Goal: Information Seeking & Learning: Learn about a topic

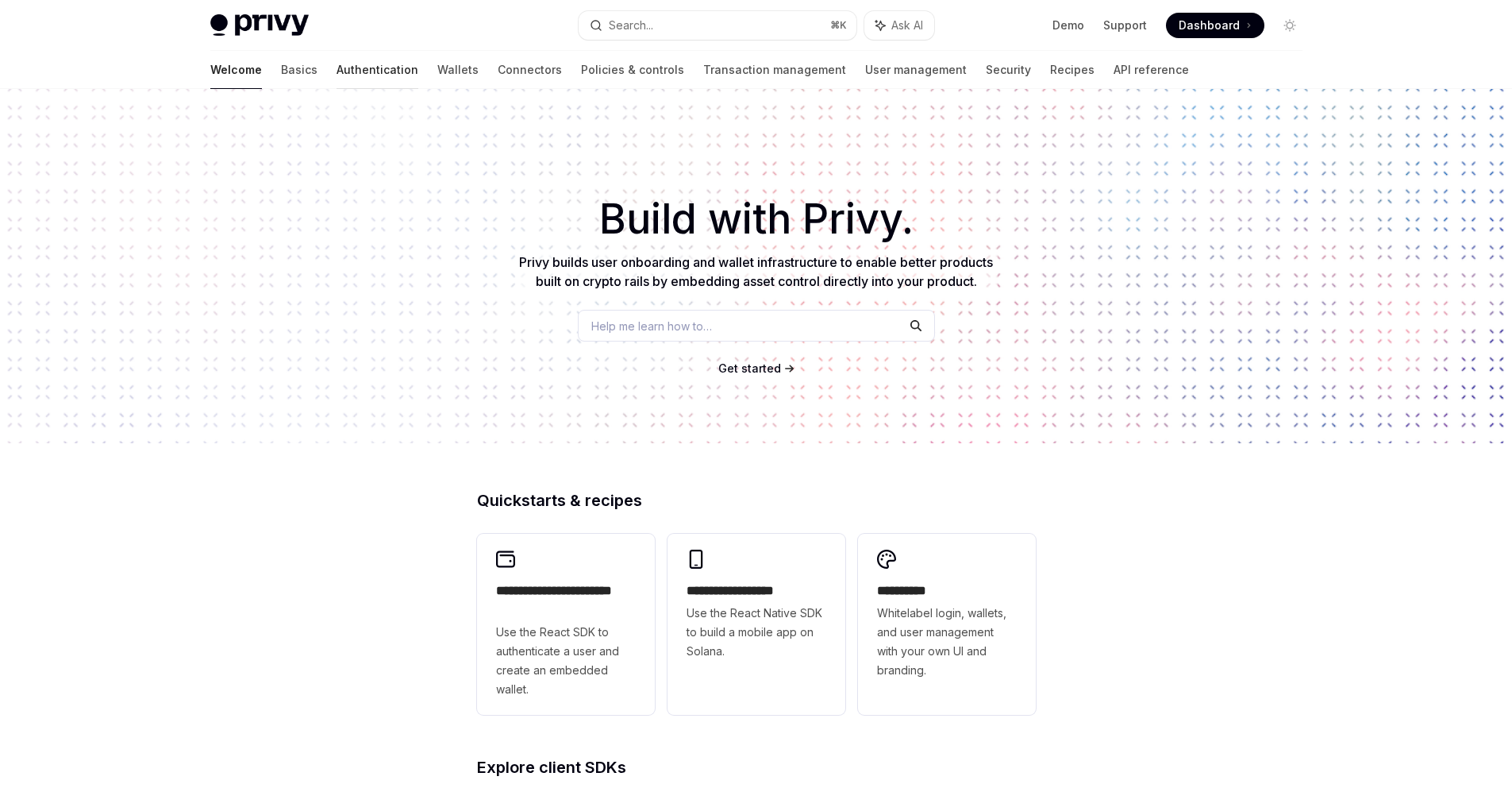
click at [337, 62] on link "Authentication" at bounding box center [378, 70] width 82 height 38
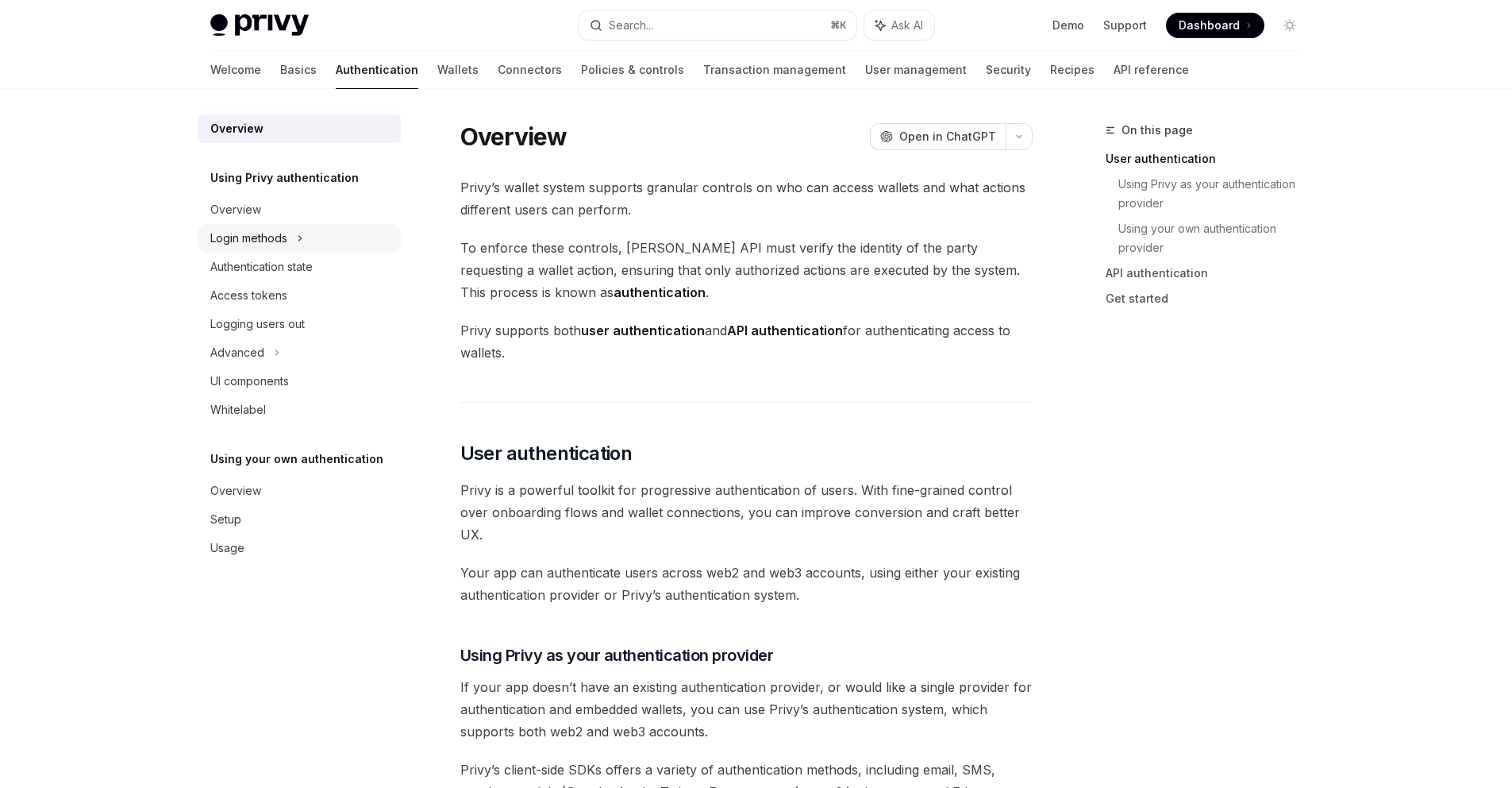
click at [274, 244] on div "Login methods" at bounding box center [249, 238] width 77 height 19
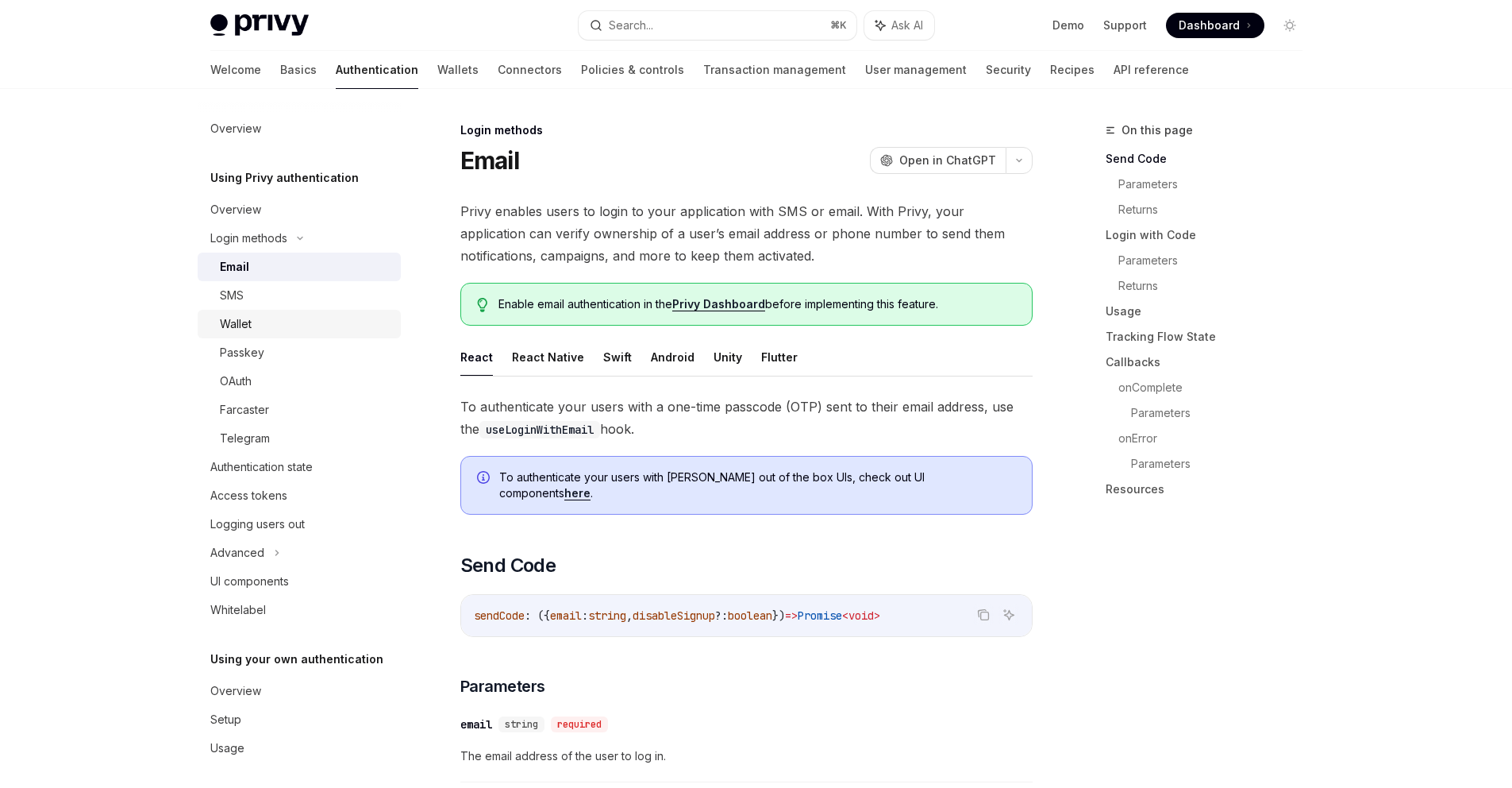
click at [287, 331] on div "Wallet" at bounding box center [306, 324] width 171 height 19
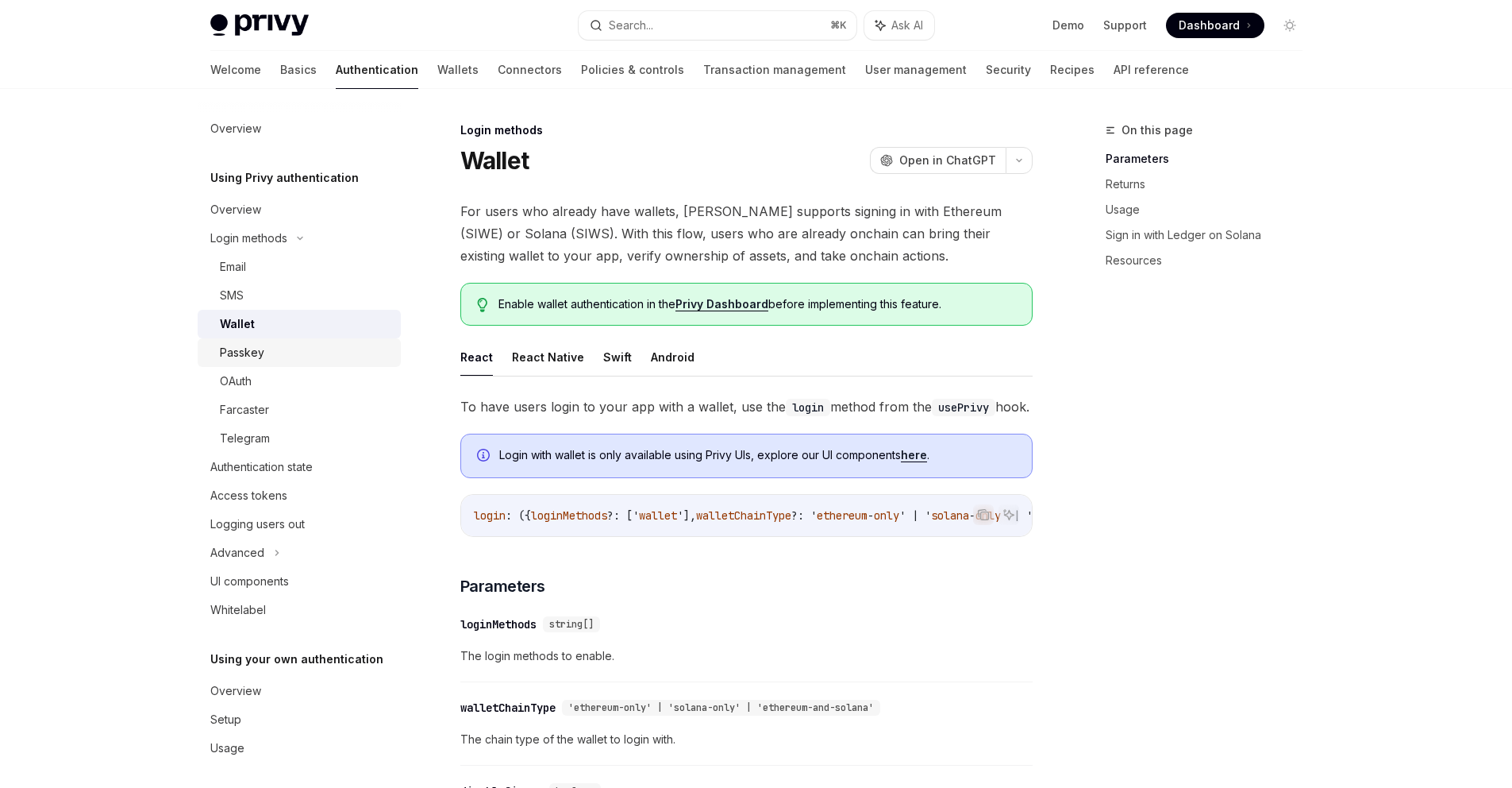
click at [290, 353] on div "Passkey" at bounding box center [306, 352] width 171 height 19
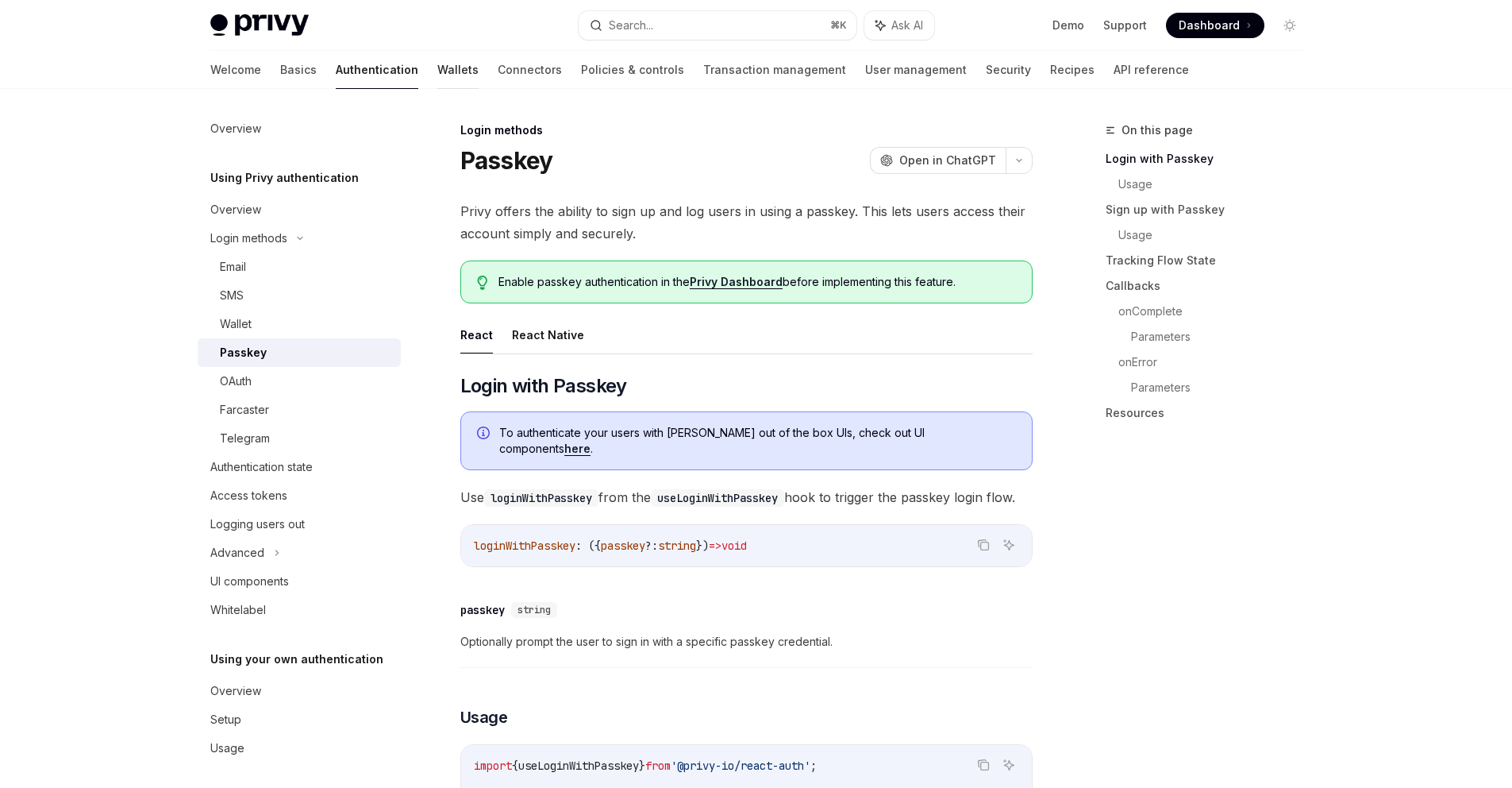
click at [437, 65] on link "Wallets" at bounding box center [458, 70] width 41 height 38
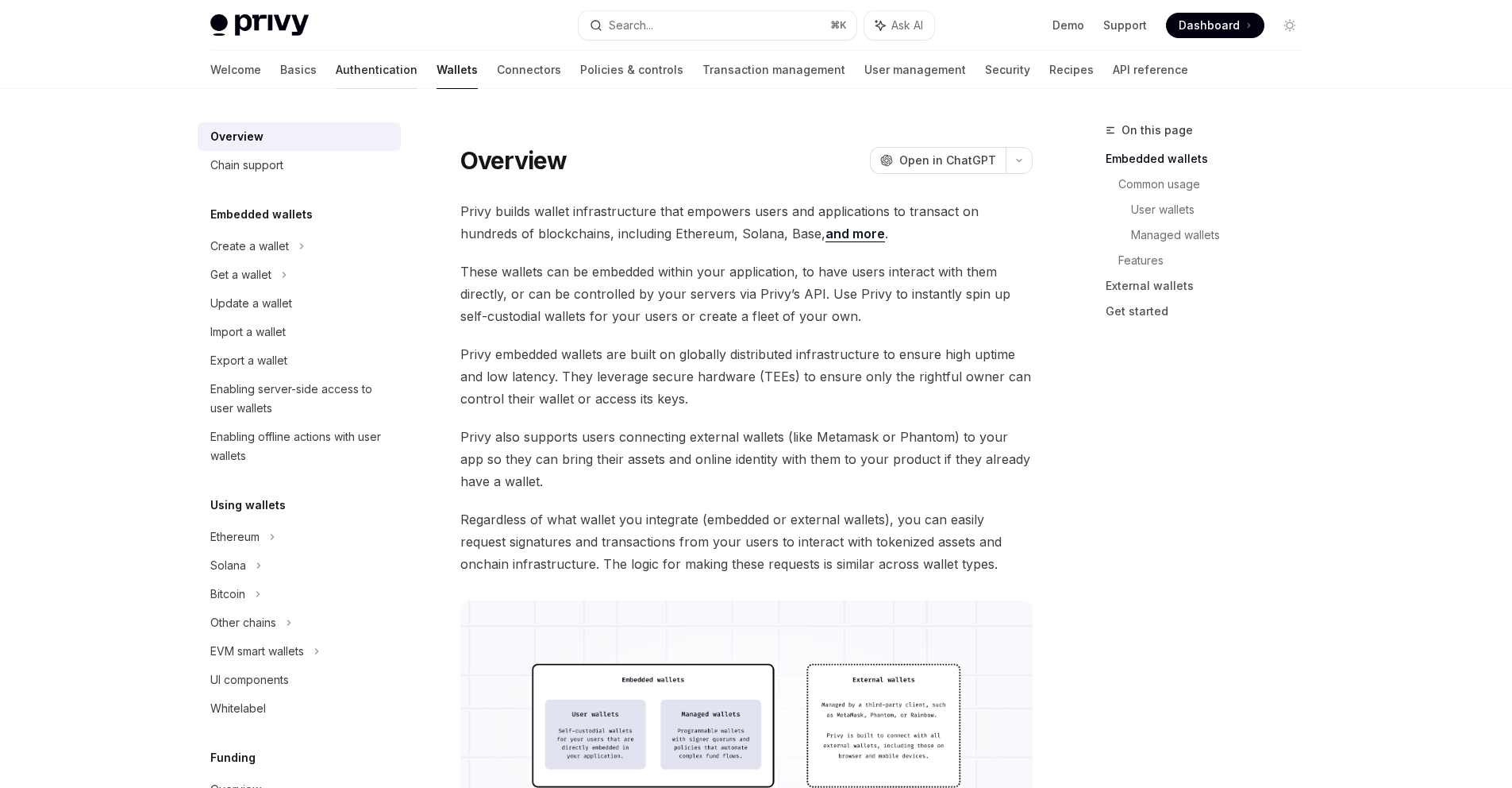
click at [336, 62] on link "Authentication" at bounding box center [377, 70] width 82 height 38
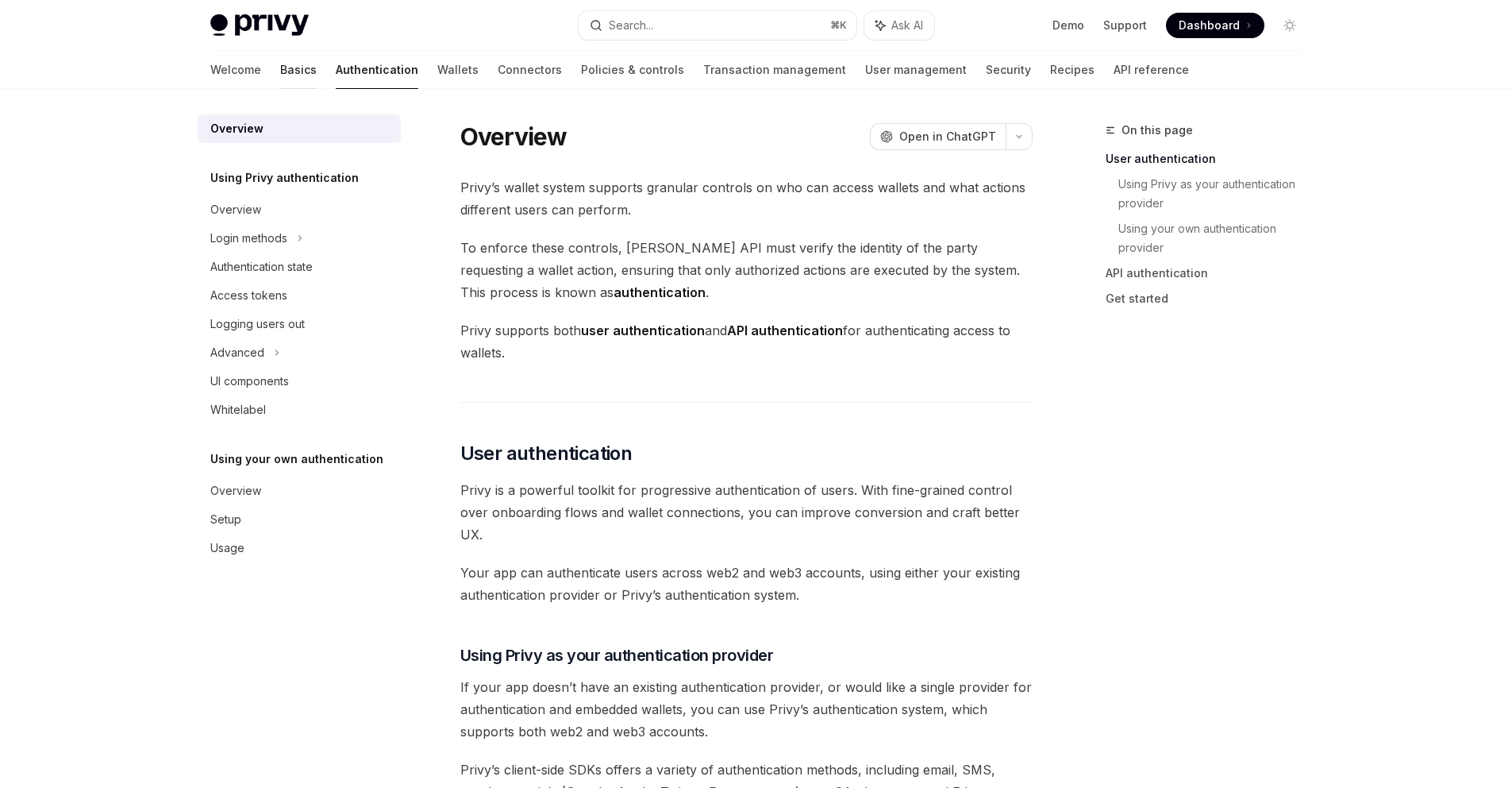
click at [280, 67] on link "Basics" at bounding box center [298, 70] width 37 height 38
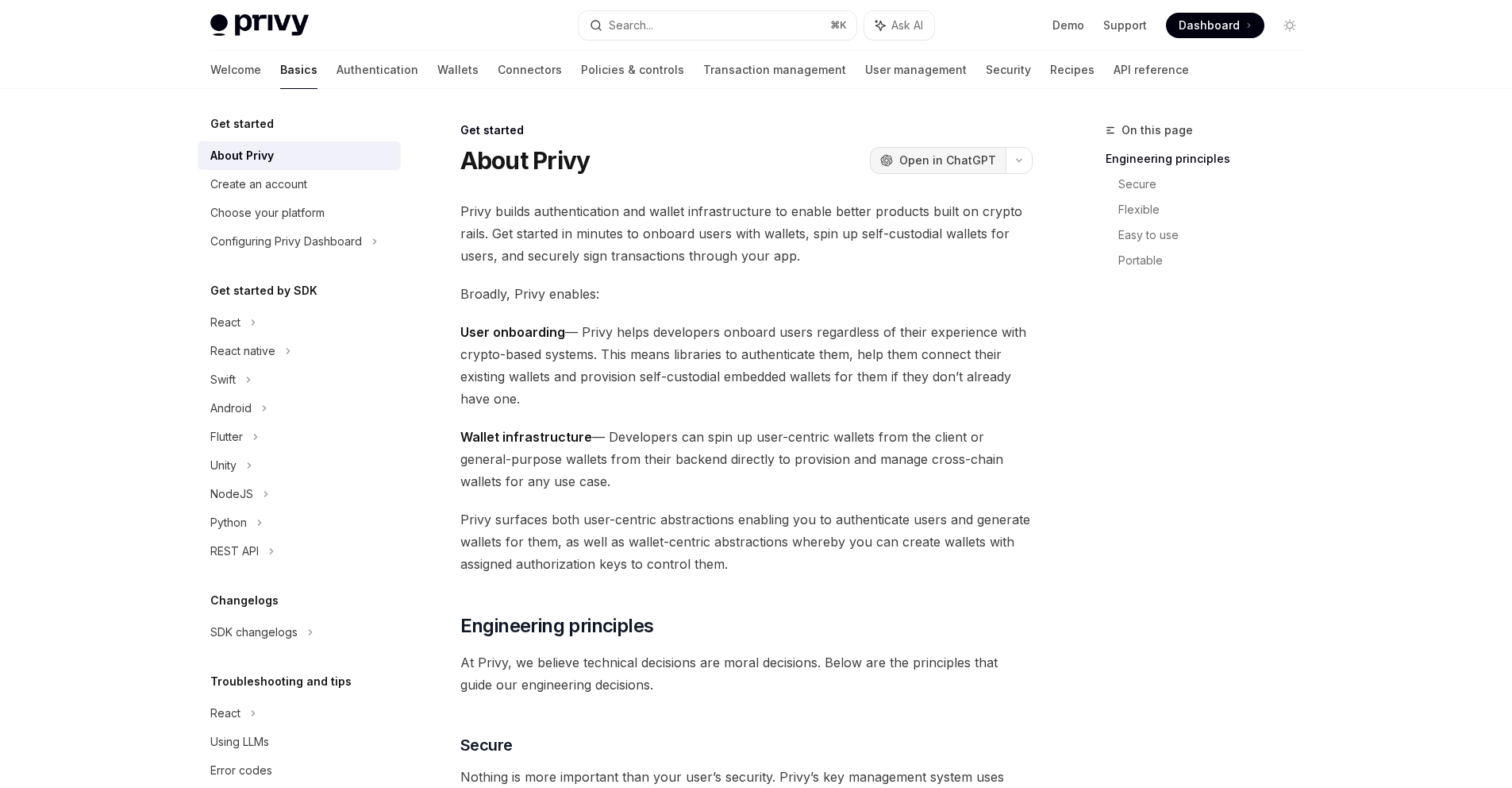
click at [928, 164] on span "Open in ChatGPT" at bounding box center [947, 160] width 97 height 16
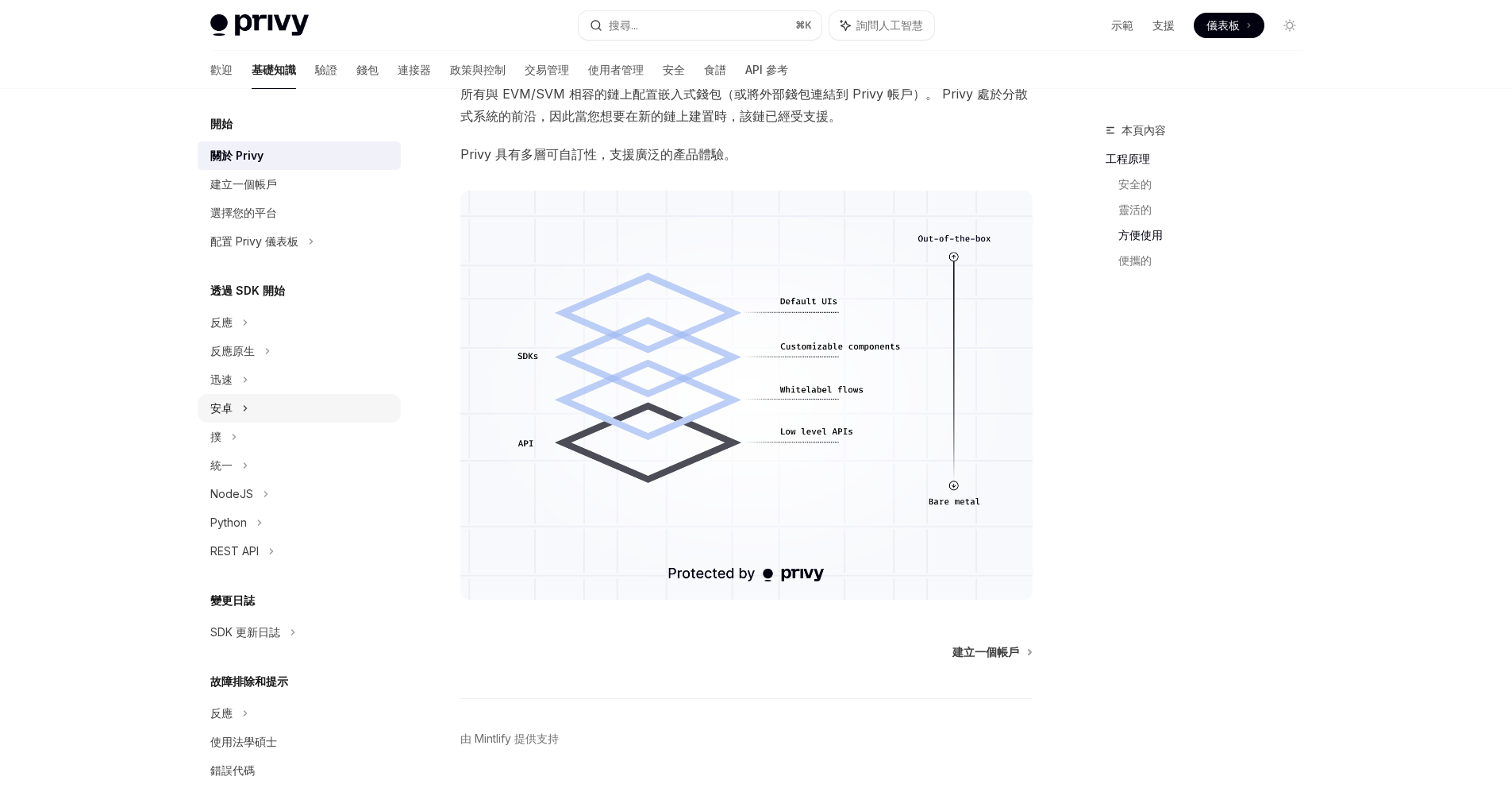
scroll to position [29, 0]
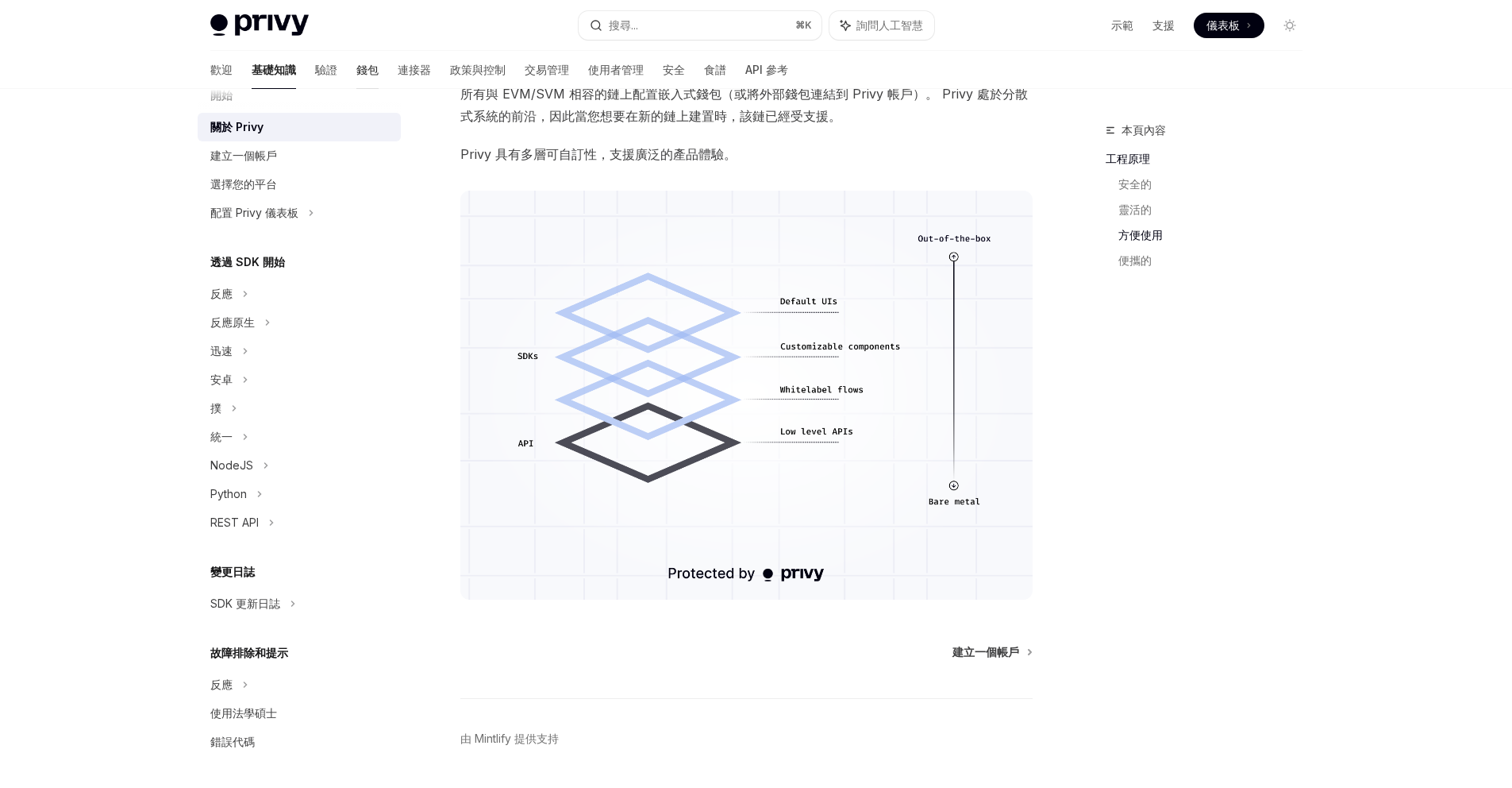
click at [356, 75] on font "錢包" at bounding box center [367, 69] width 22 height 13
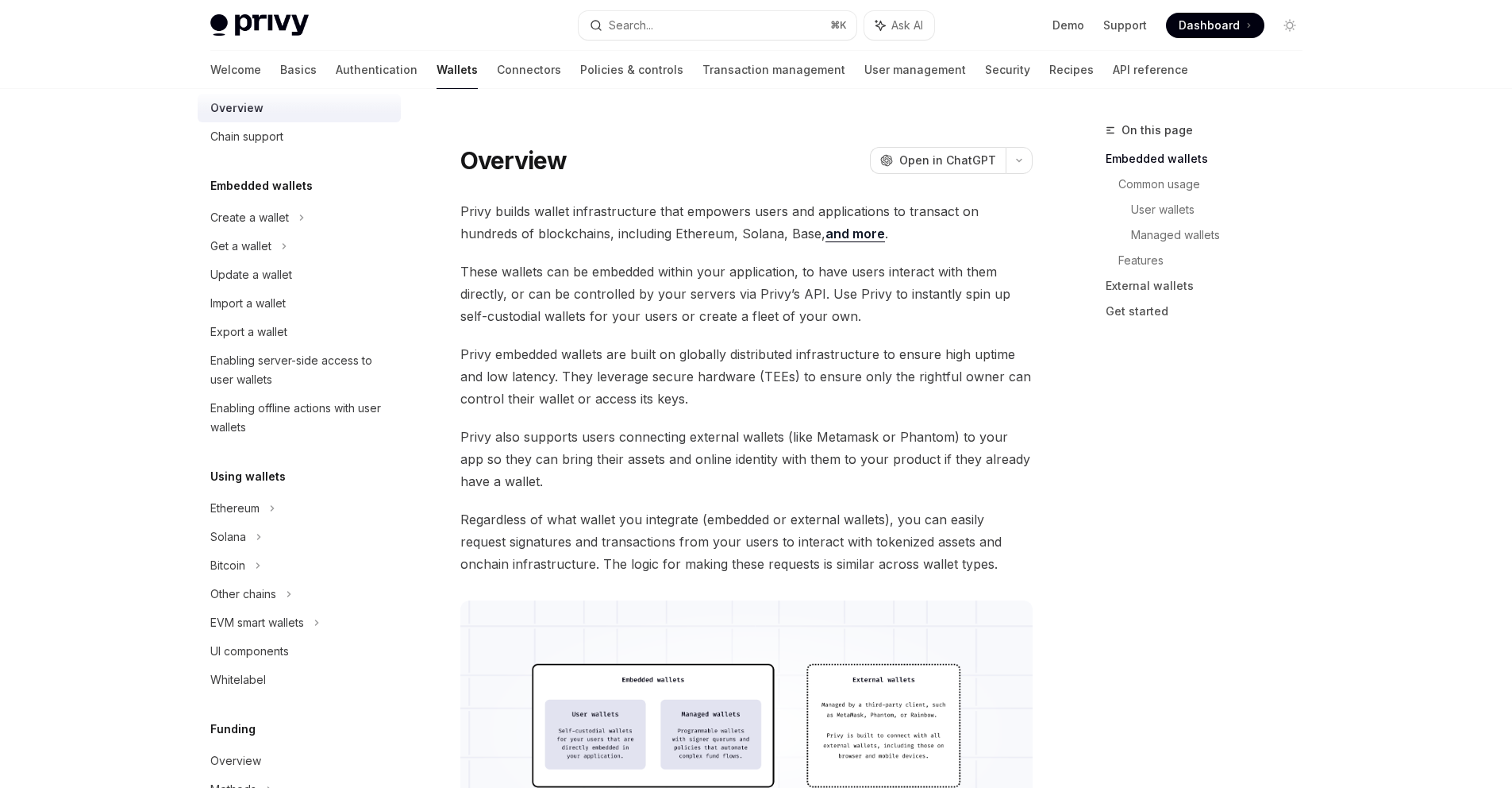
click at [336, 70] on link "Authentication" at bounding box center [377, 70] width 82 height 38
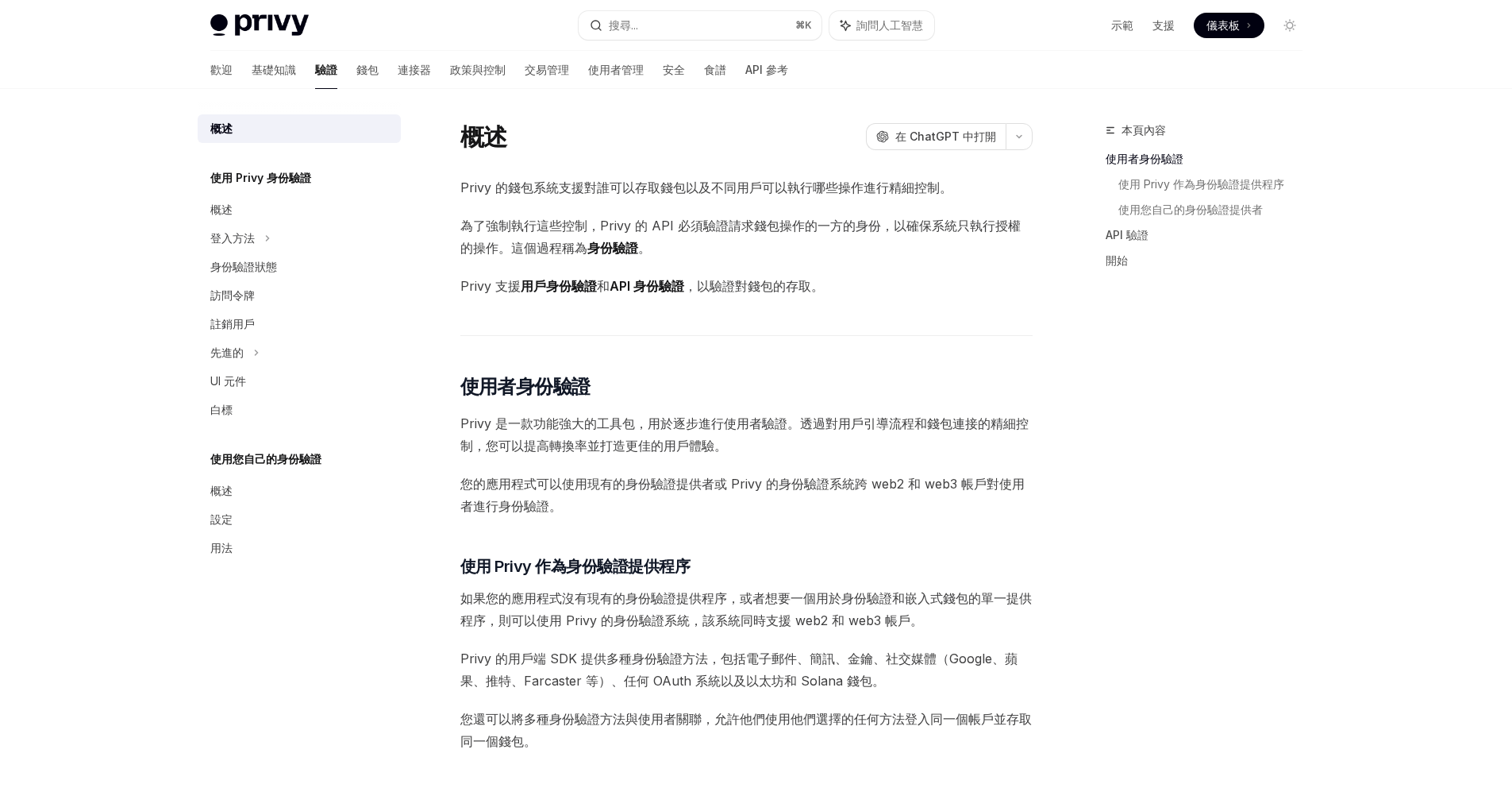
click at [356, 70] on font "錢包" at bounding box center [367, 69] width 22 height 13
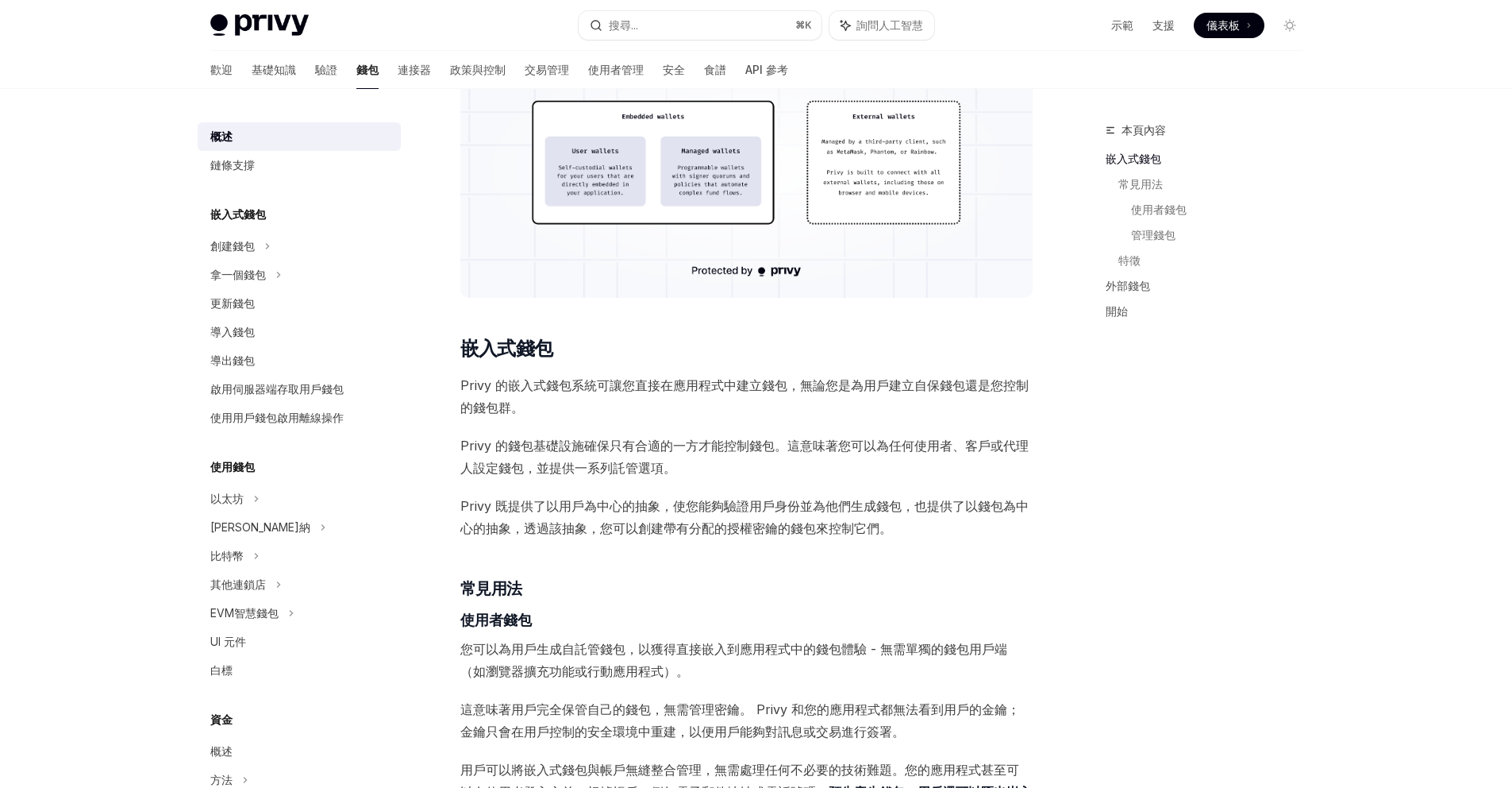
scroll to position [542, 0]
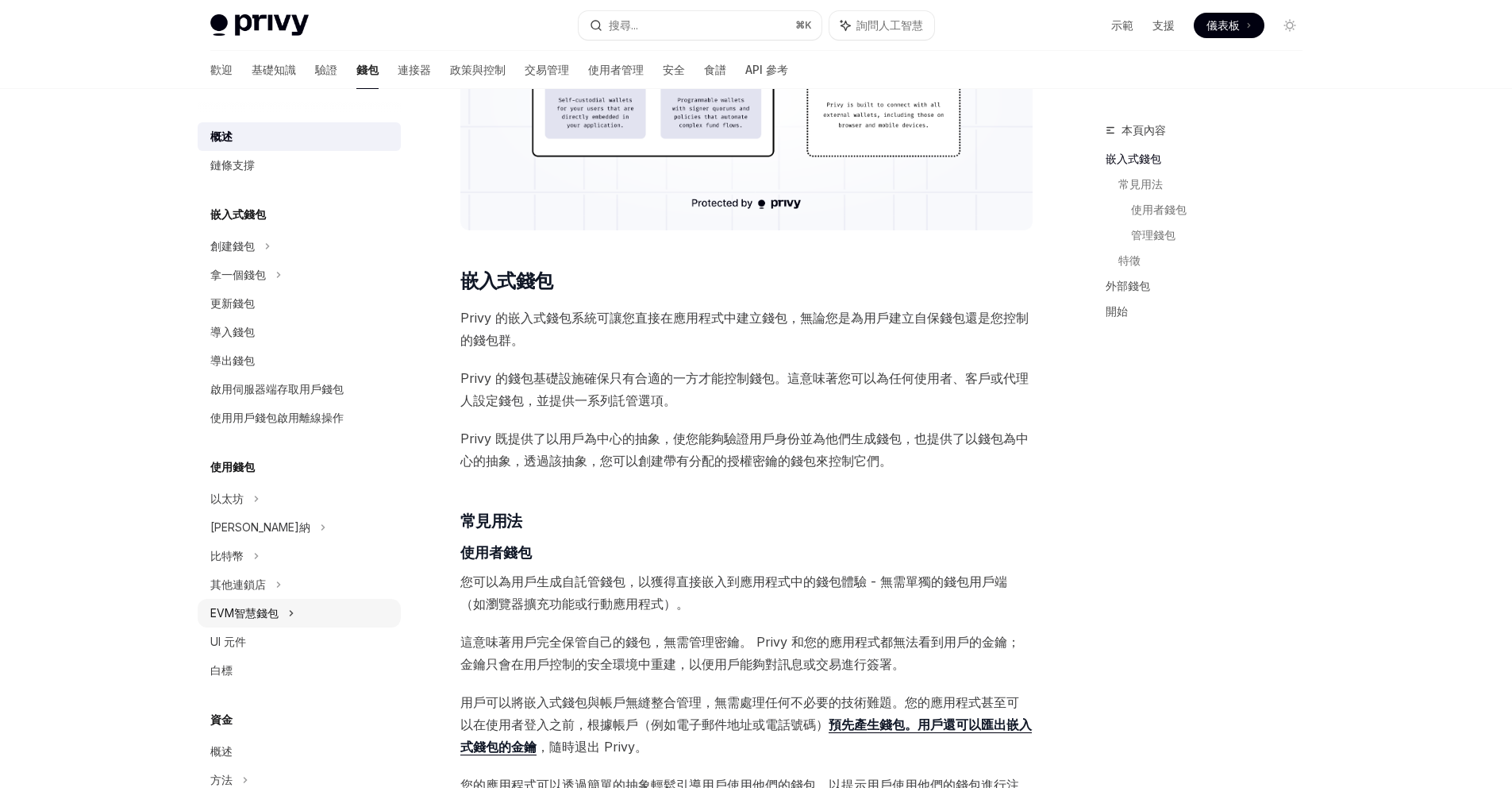
click at [273, 614] on font "EVM智慧錢包" at bounding box center [244, 612] width 69 height 13
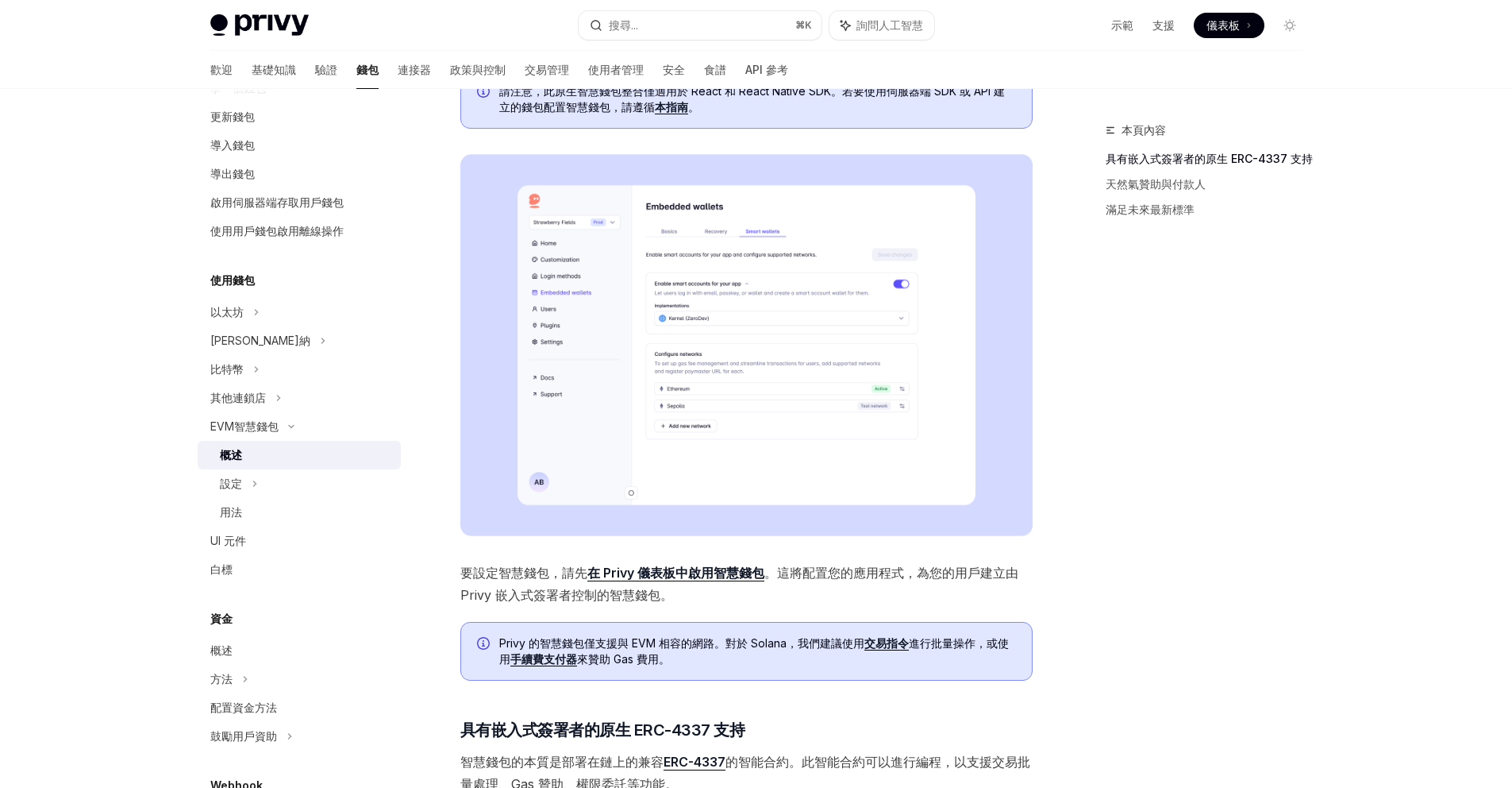
scroll to position [103, 0]
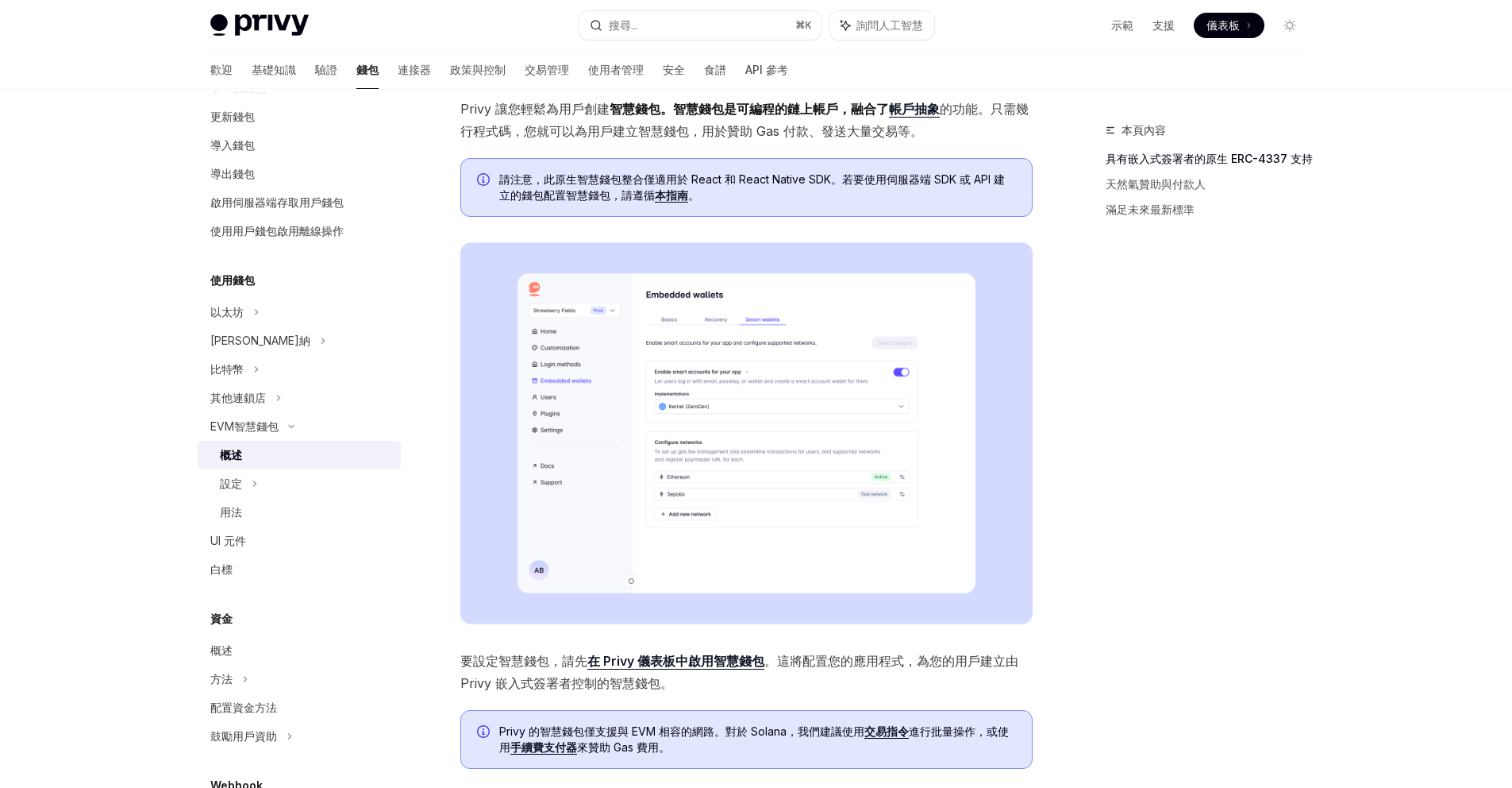
type textarea "*"
